Goal: Use online tool/utility

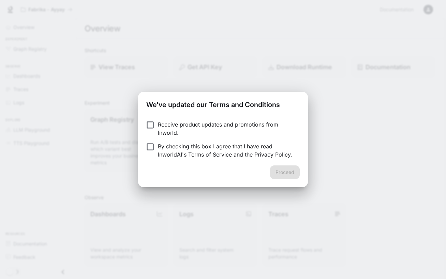
click at [177, 126] on p "Receive product updates and promotions from Inworld." at bounding box center [226, 128] width 136 height 16
click at [210, 156] on link "Terms of Service" at bounding box center [210, 154] width 44 height 7
click at [264, 151] on link "Privacy Policy" at bounding box center [272, 154] width 36 height 7
drag, startPoint x: 172, startPoint y: 144, endPoint x: 186, endPoint y: 147, distance: 14.4
click at [172, 144] on p "By checking this box I agree that I have read InworldAI's Terms of Service and …" at bounding box center [226, 150] width 136 height 16
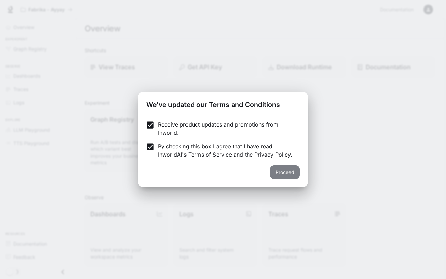
click at [285, 171] on button "Proceed" at bounding box center [285, 172] width 30 height 14
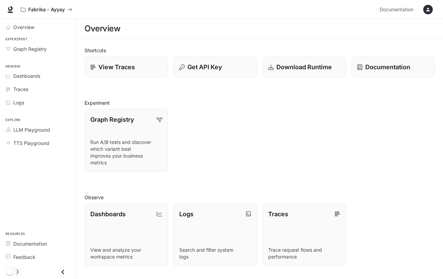
scroll to position [90, 0]
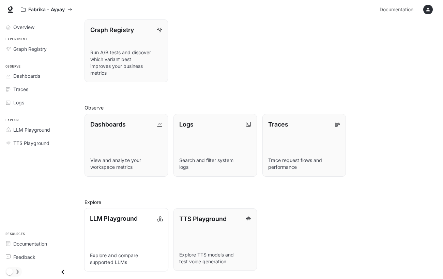
click at [123, 219] on p "LLM Playground" at bounding box center [114, 218] width 48 height 9
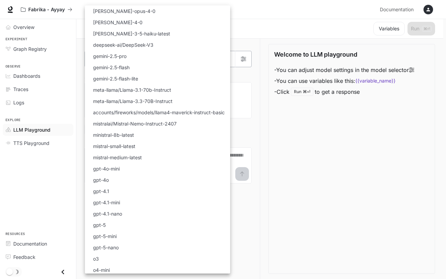
click at [226, 58] on body "Skip to main content Fabrika - Ayyay Documentation Documentation Portal Overvie…" at bounding box center [223, 139] width 446 height 279
click at [258, 21] on div at bounding box center [223, 139] width 446 height 279
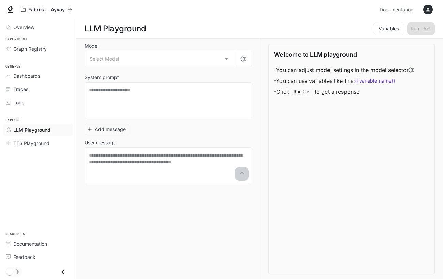
click at [432, 10] on div "button" at bounding box center [429, 10] width 10 height 10
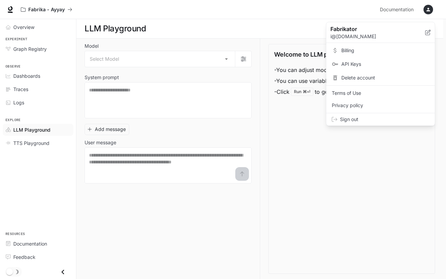
click at [362, 119] on span "Sign out" at bounding box center [384, 119] width 89 height 7
